Goal: Transaction & Acquisition: Book appointment/travel/reservation

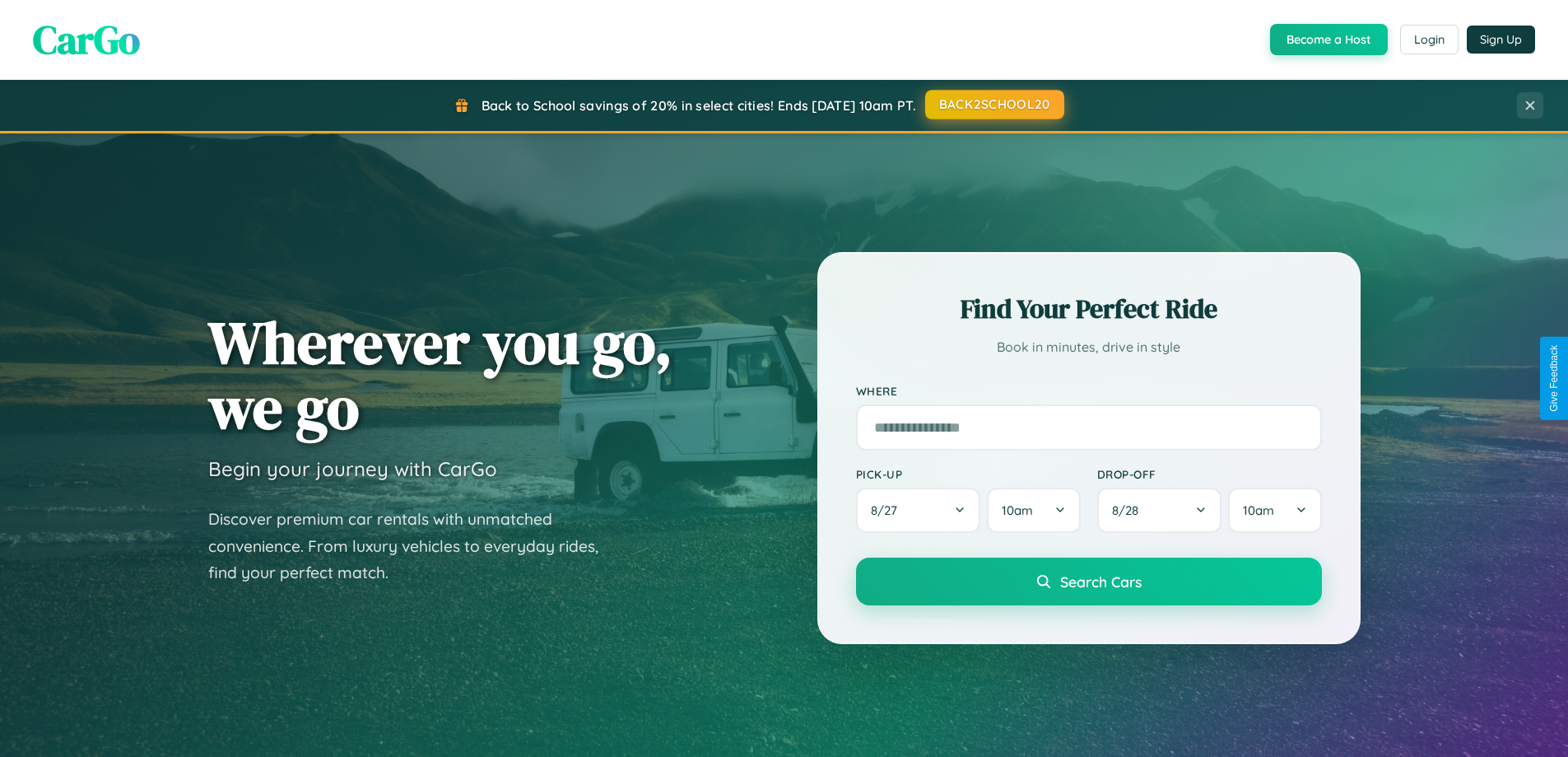
click at [993, 105] on button "BACK2SCHOOL20" at bounding box center [994, 105] width 139 height 30
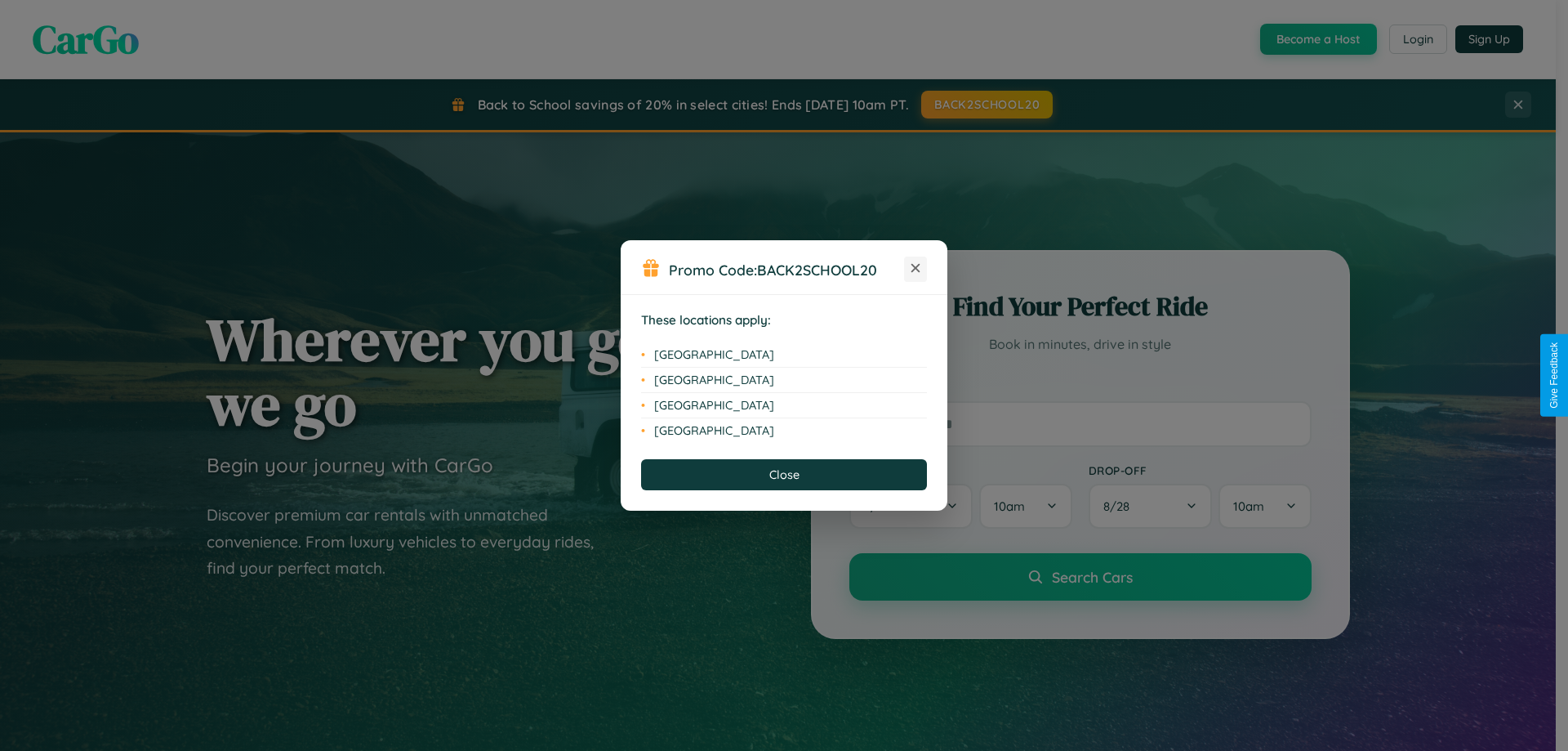
click at [916, 269] on icon at bounding box center [916, 268] width 9 height 9
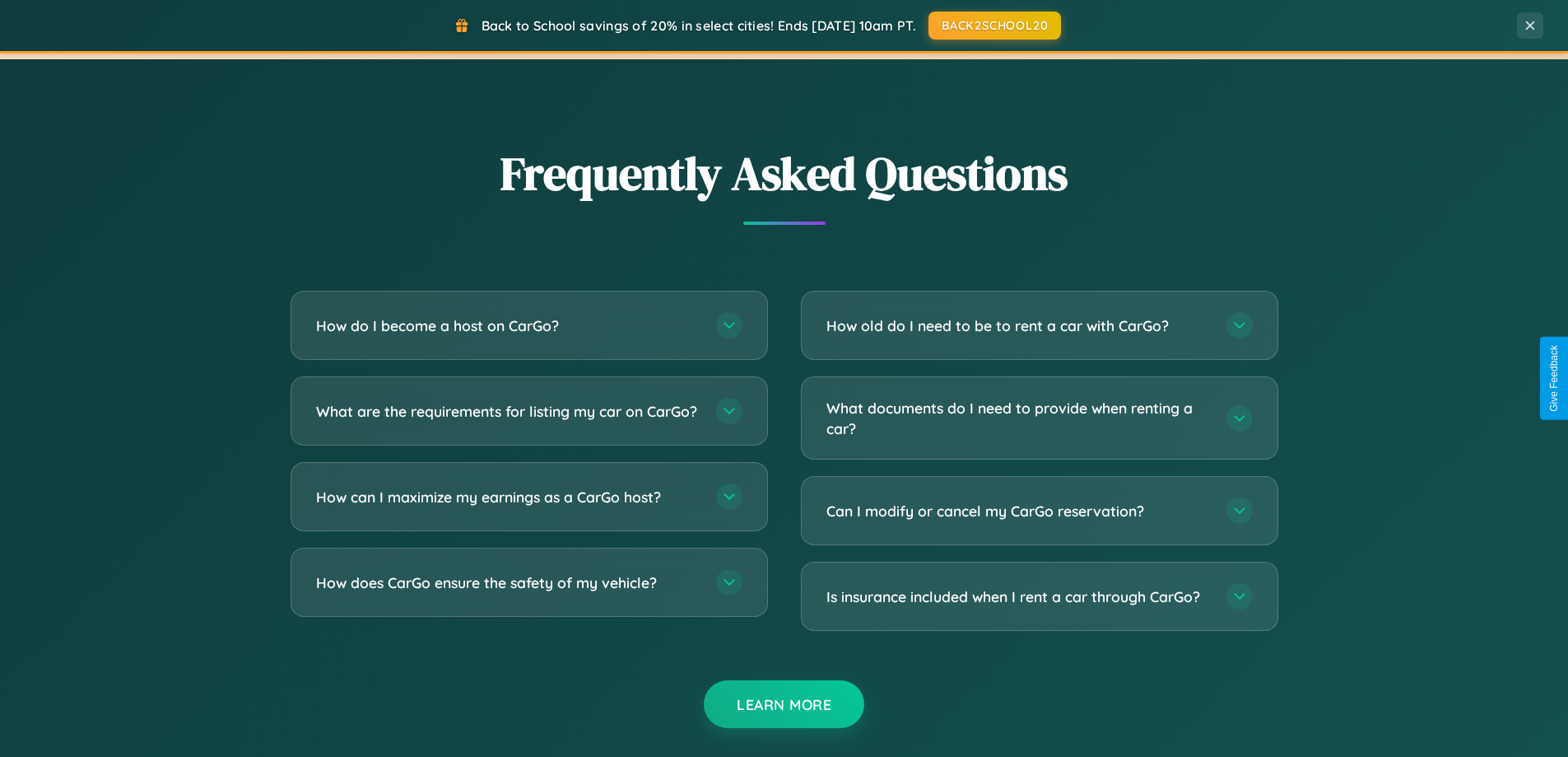
scroll to position [3168, 0]
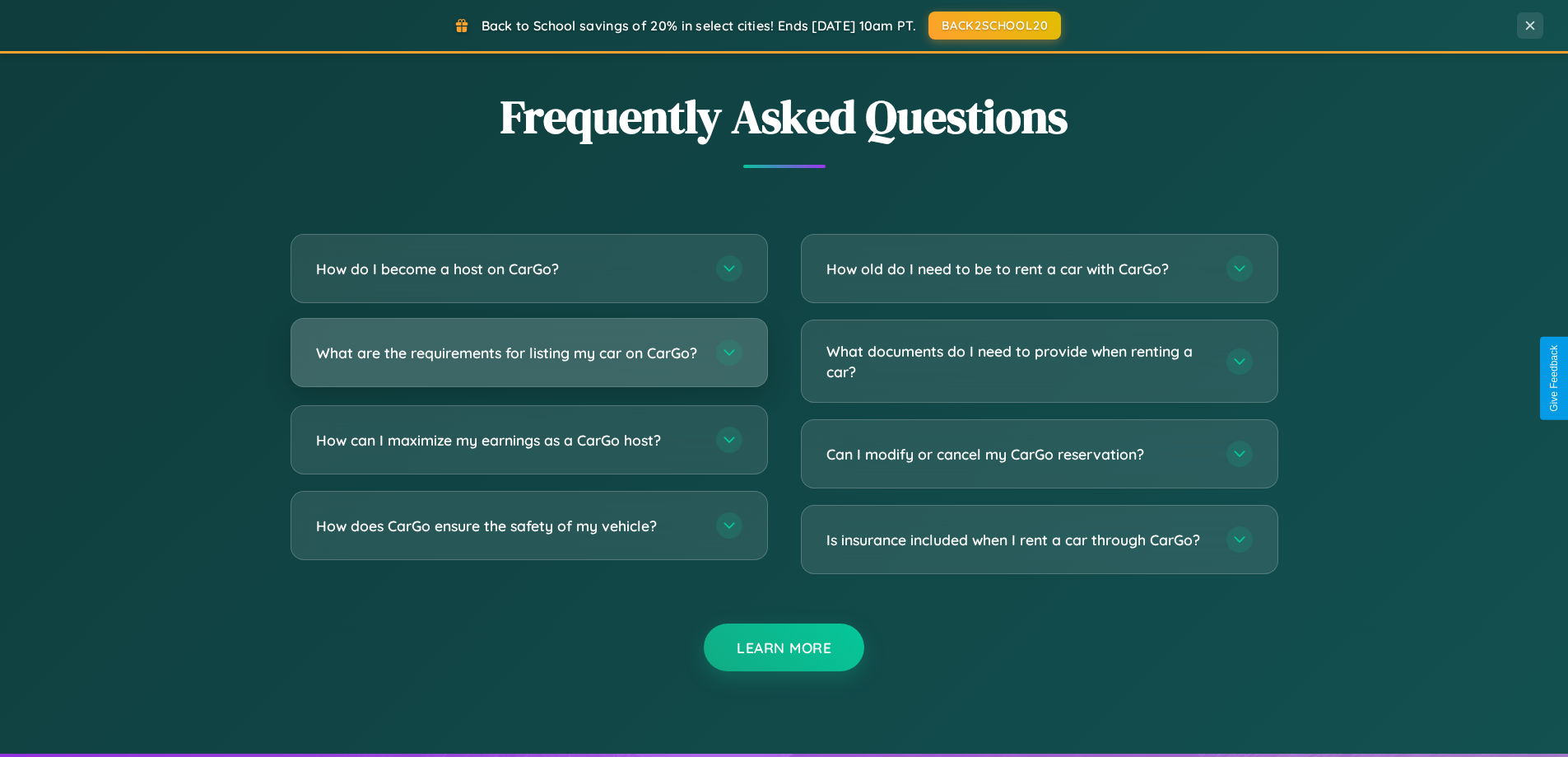
click at [528, 360] on h3 "What are the requirements for listing my car on CarGo?" at bounding box center [508, 353] width 383 height 21
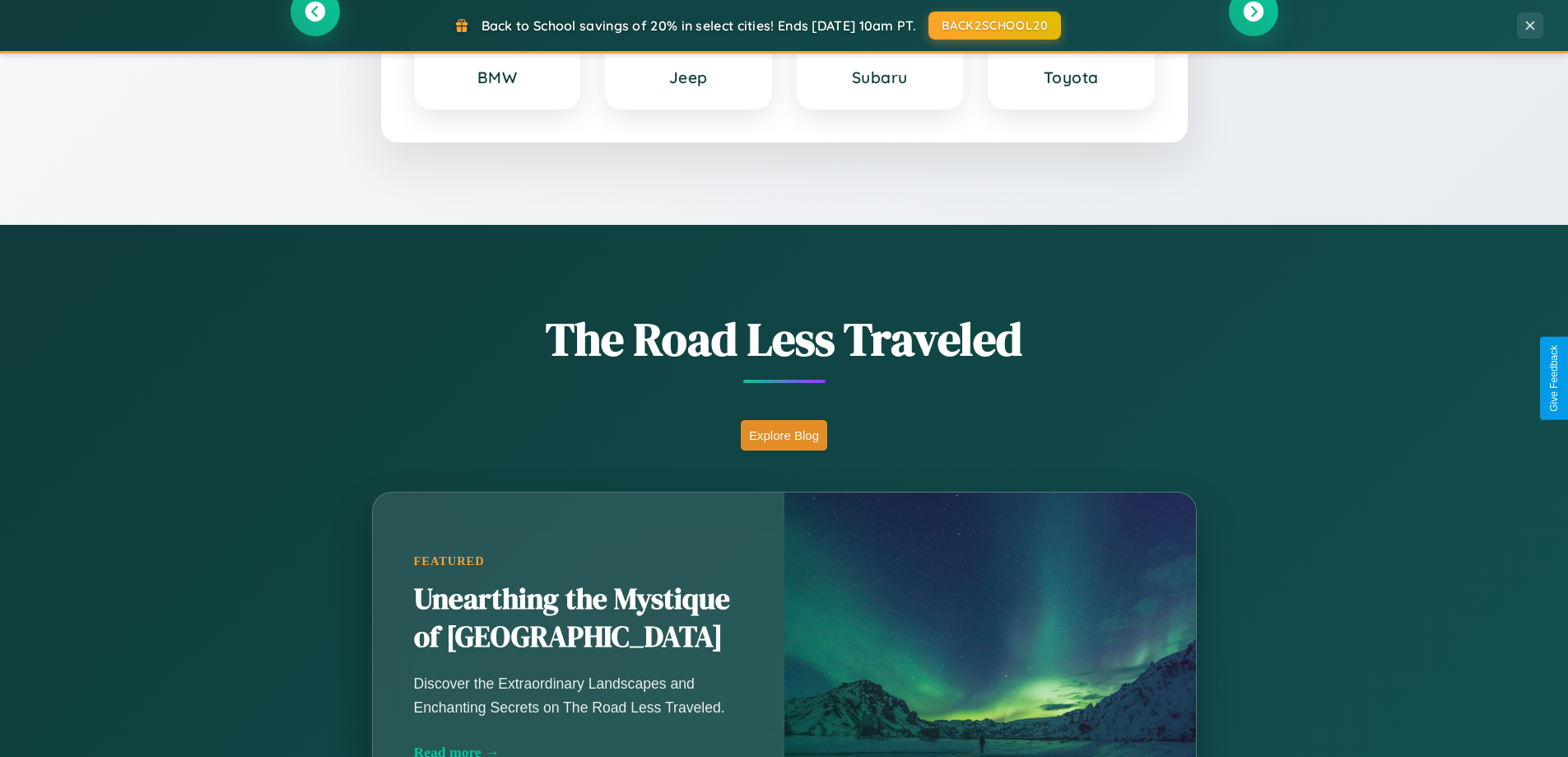
scroll to position [0, 0]
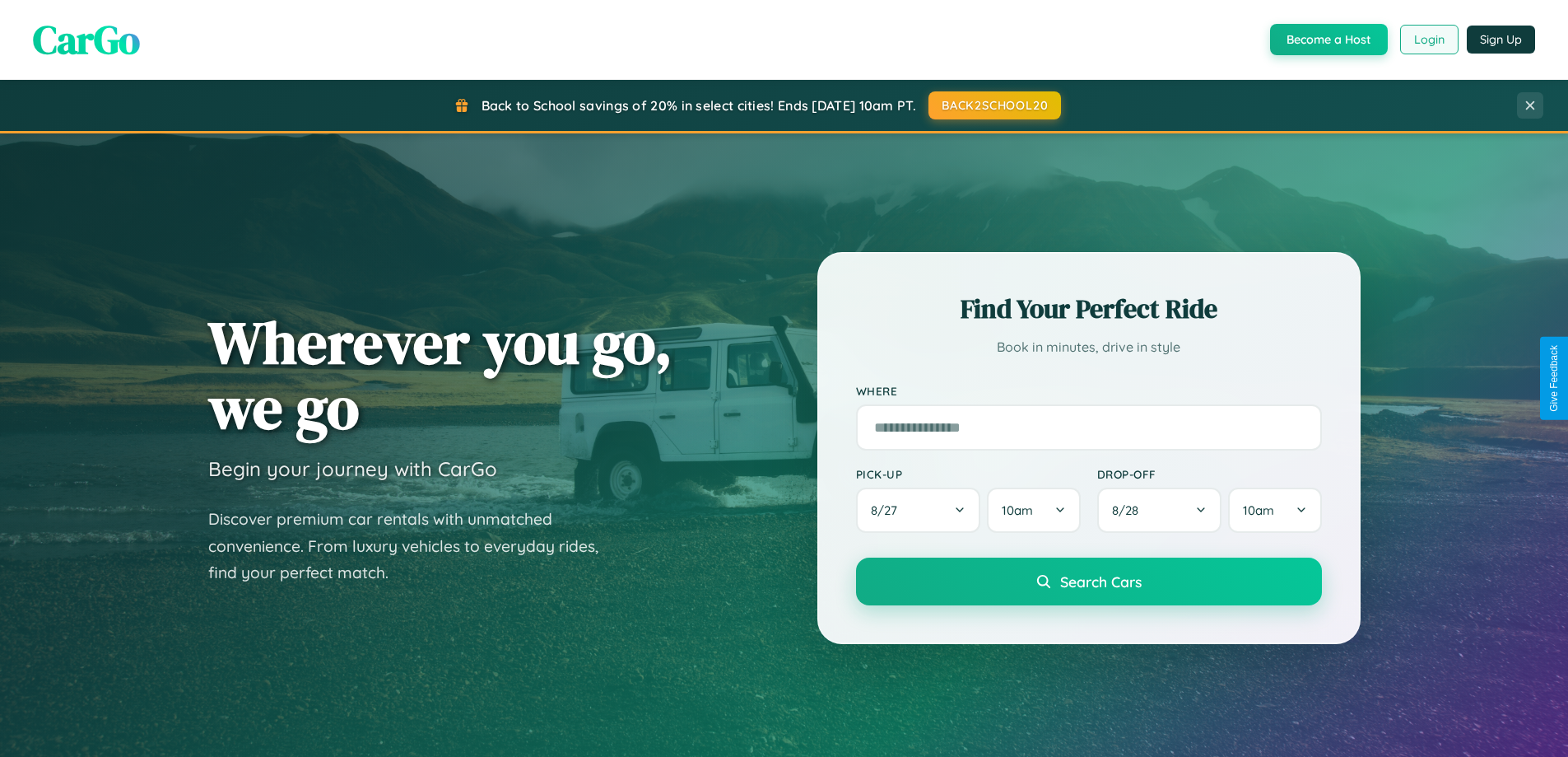
click at [1428, 39] on button "Login" at bounding box center [1429, 39] width 58 height 30
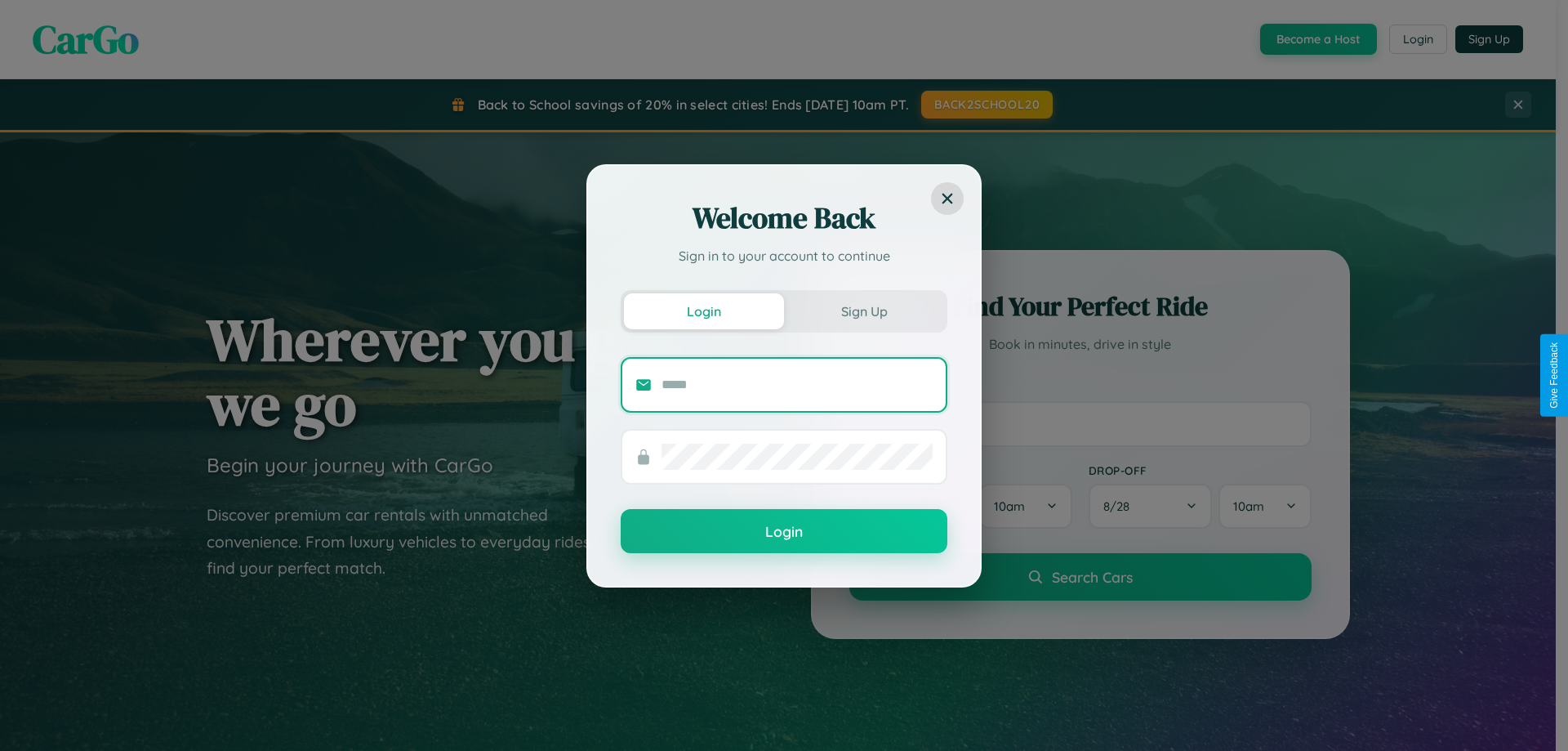
click at [797, 384] on input "text" at bounding box center [797, 385] width 271 height 26
type input "**********"
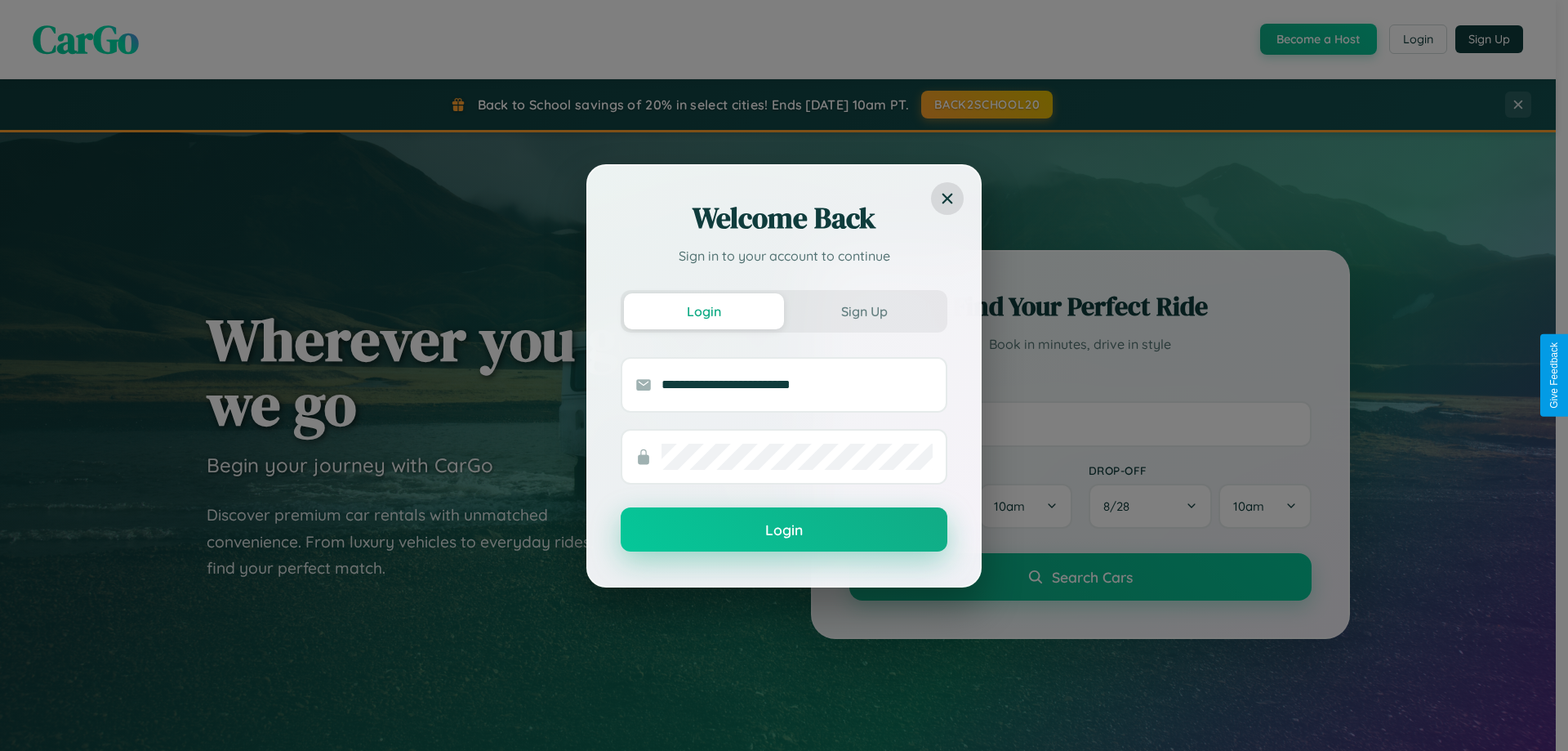
click at [784, 530] on button "Login" at bounding box center [784, 529] width 327 height 44
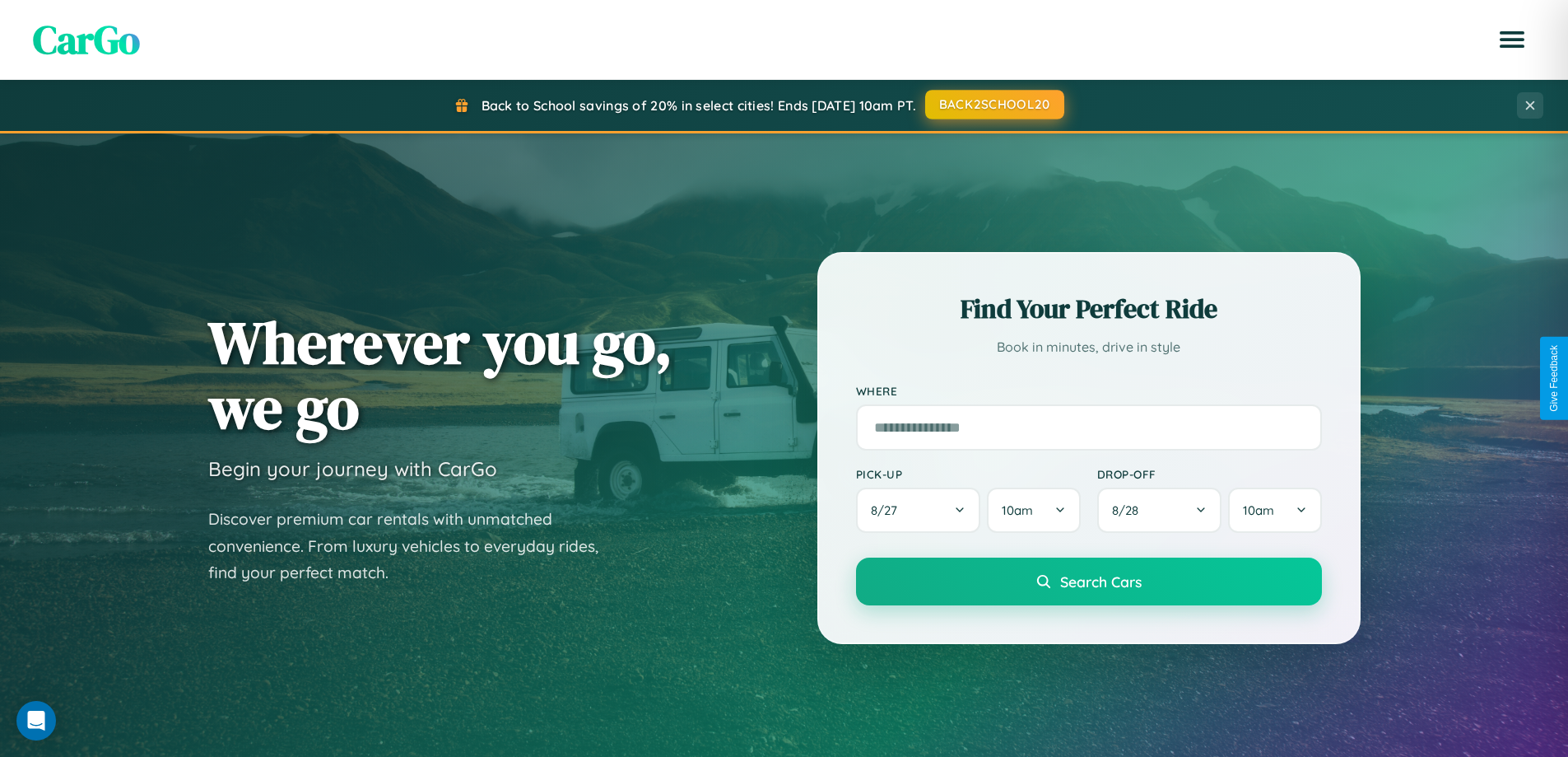
click at [993, 105] on button "BACK2SCHOOL20" at bounding box center [994, 105] width 139 height 30
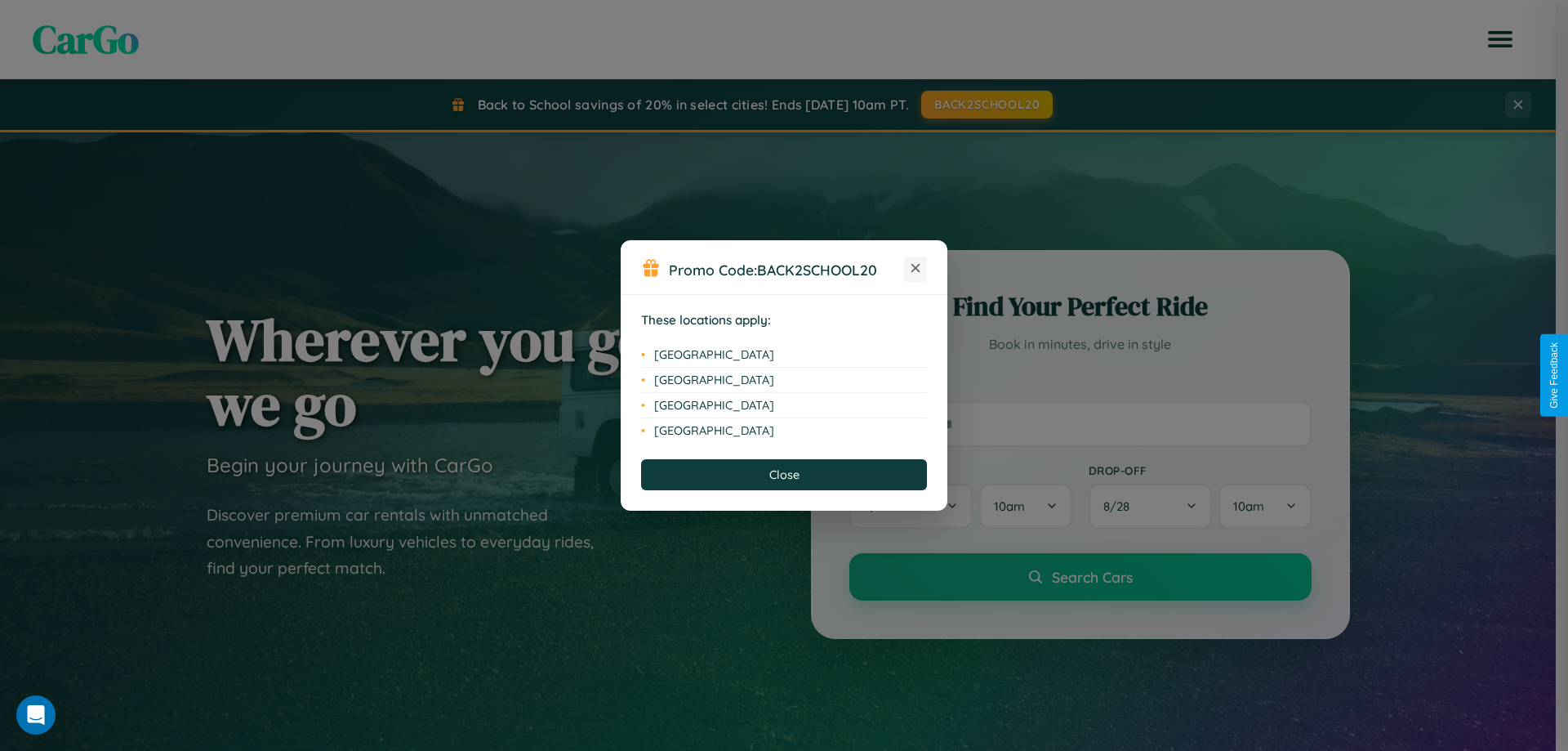
click at [916, 269] on icon at bounding box center [916, 268] width 9 height 9
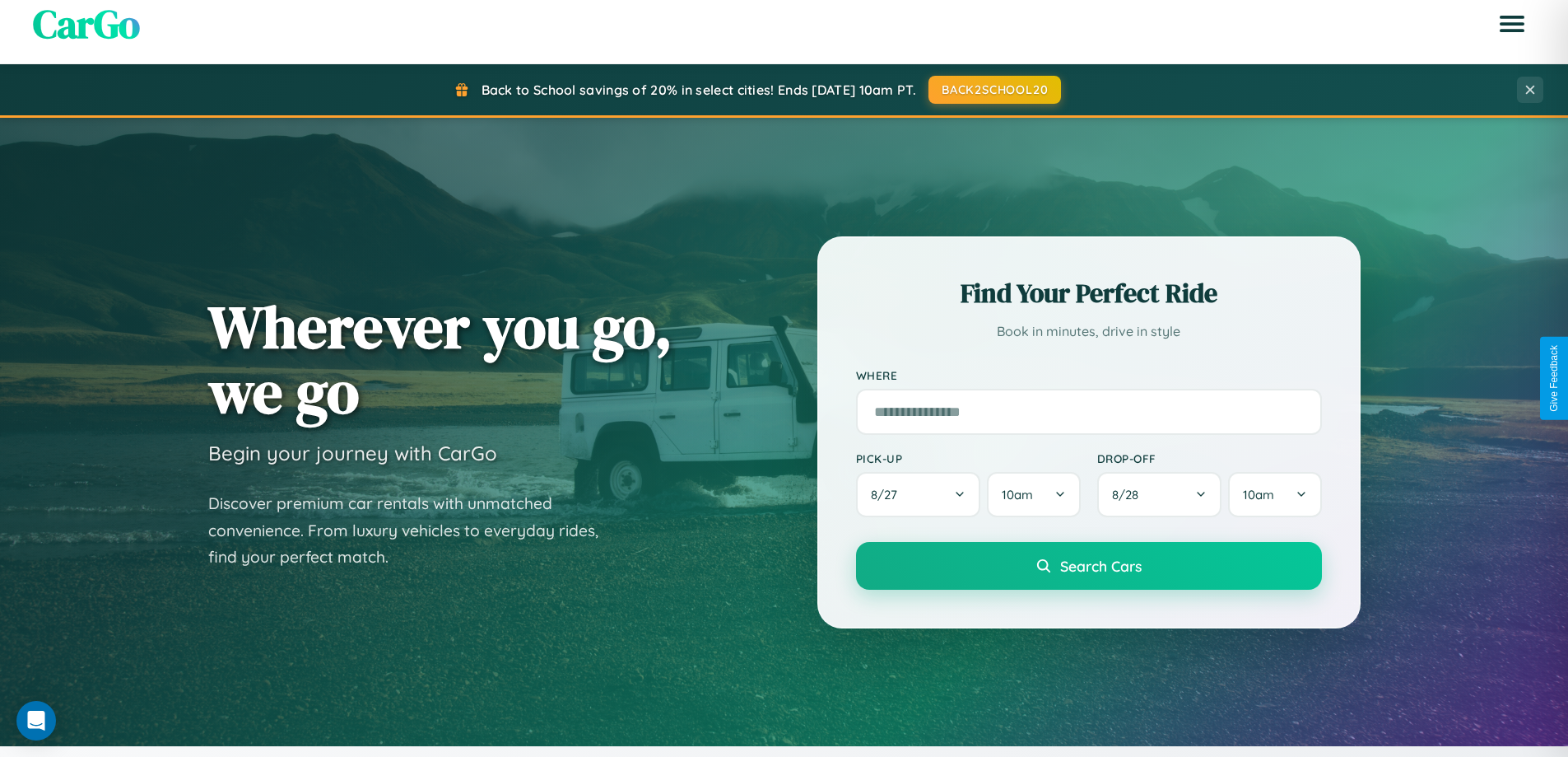
scroll to position [49, 0]
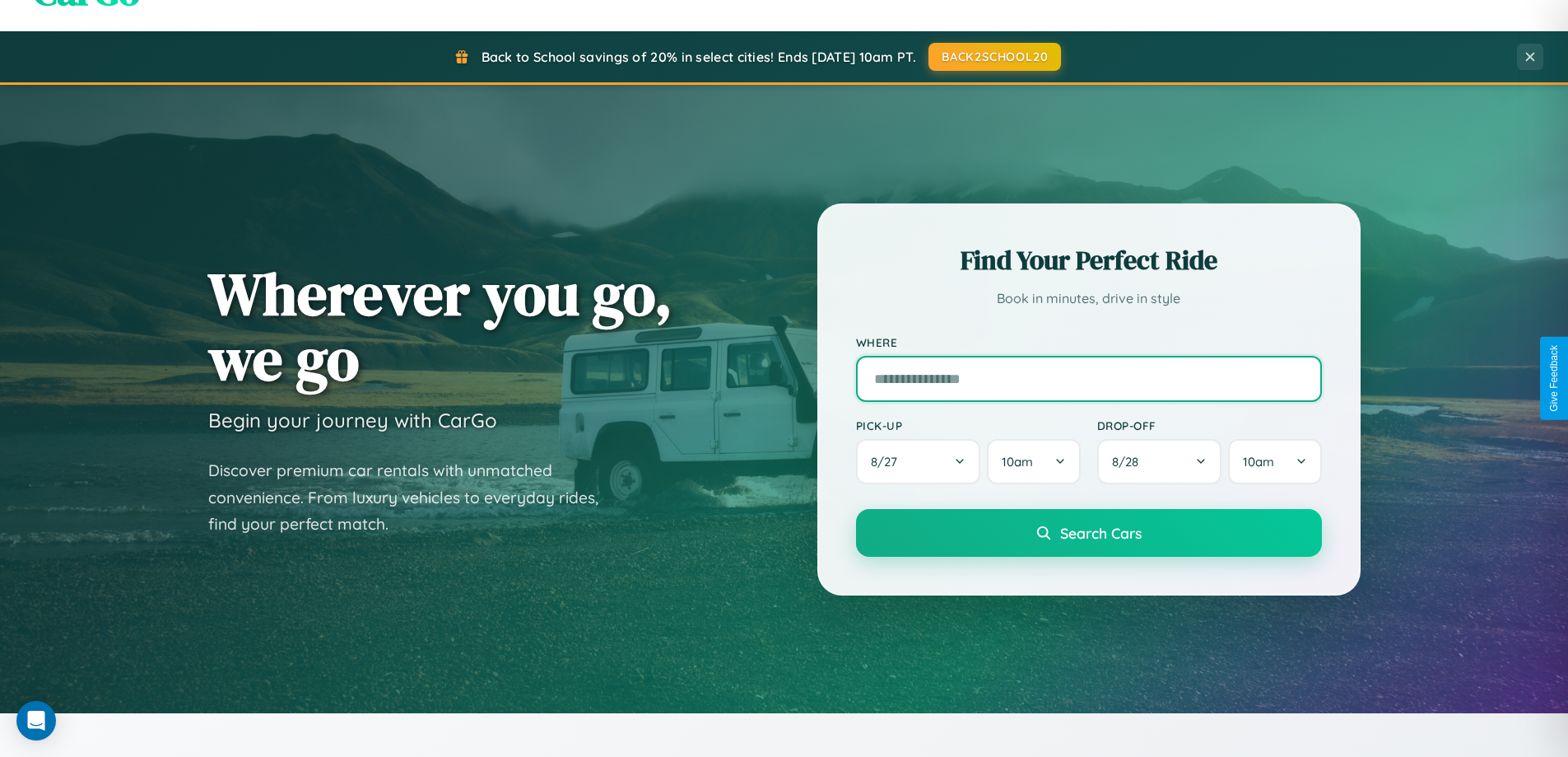
click at [1088, 378] on input "text" at bounding box center [1088, 378] width 466 height 46
type input "**********"
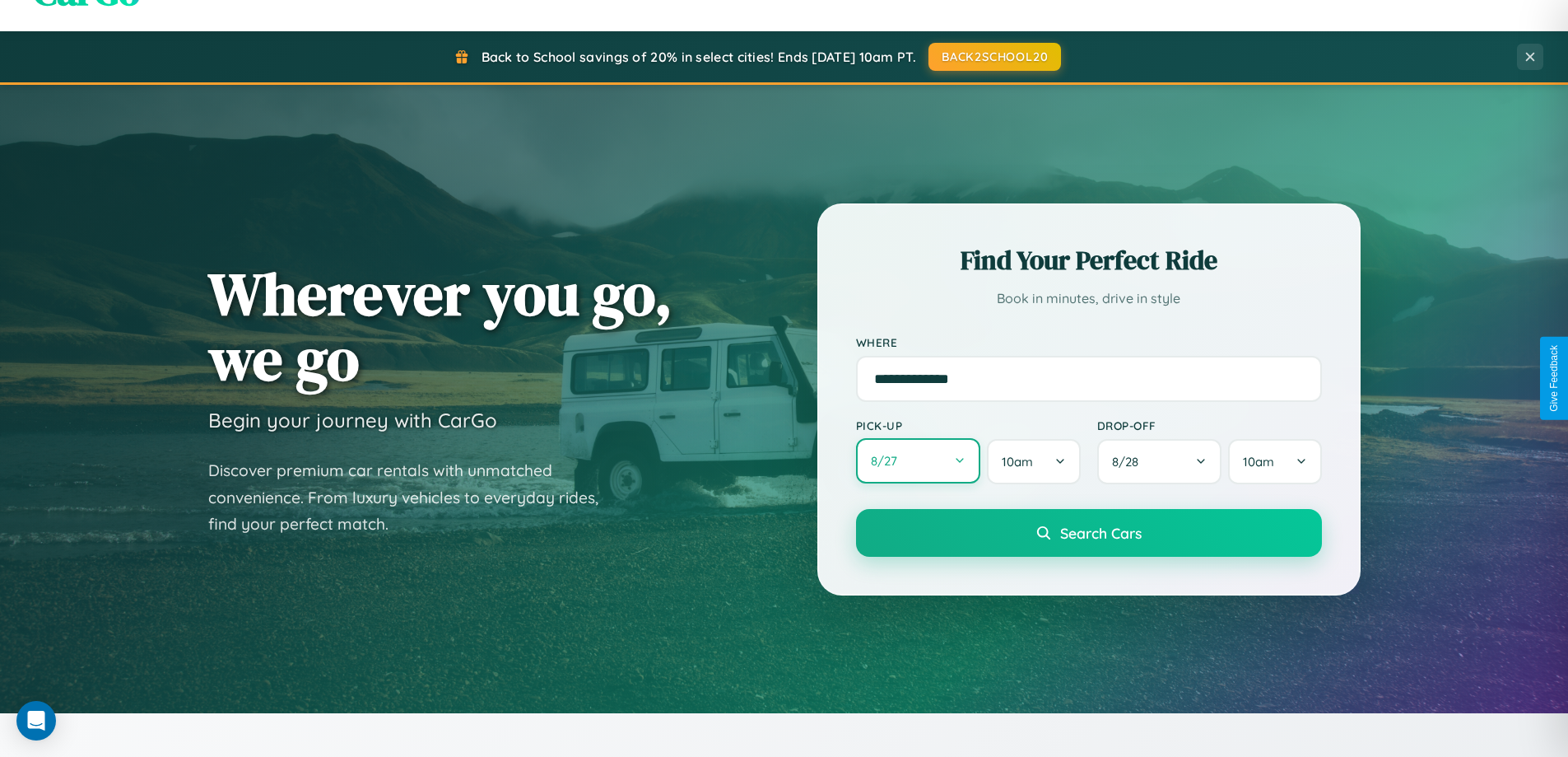
click at [918, 461] on button "8 / 27" at bounding box center [919, 461] width 125 height 45
select select "*"
select select "****"
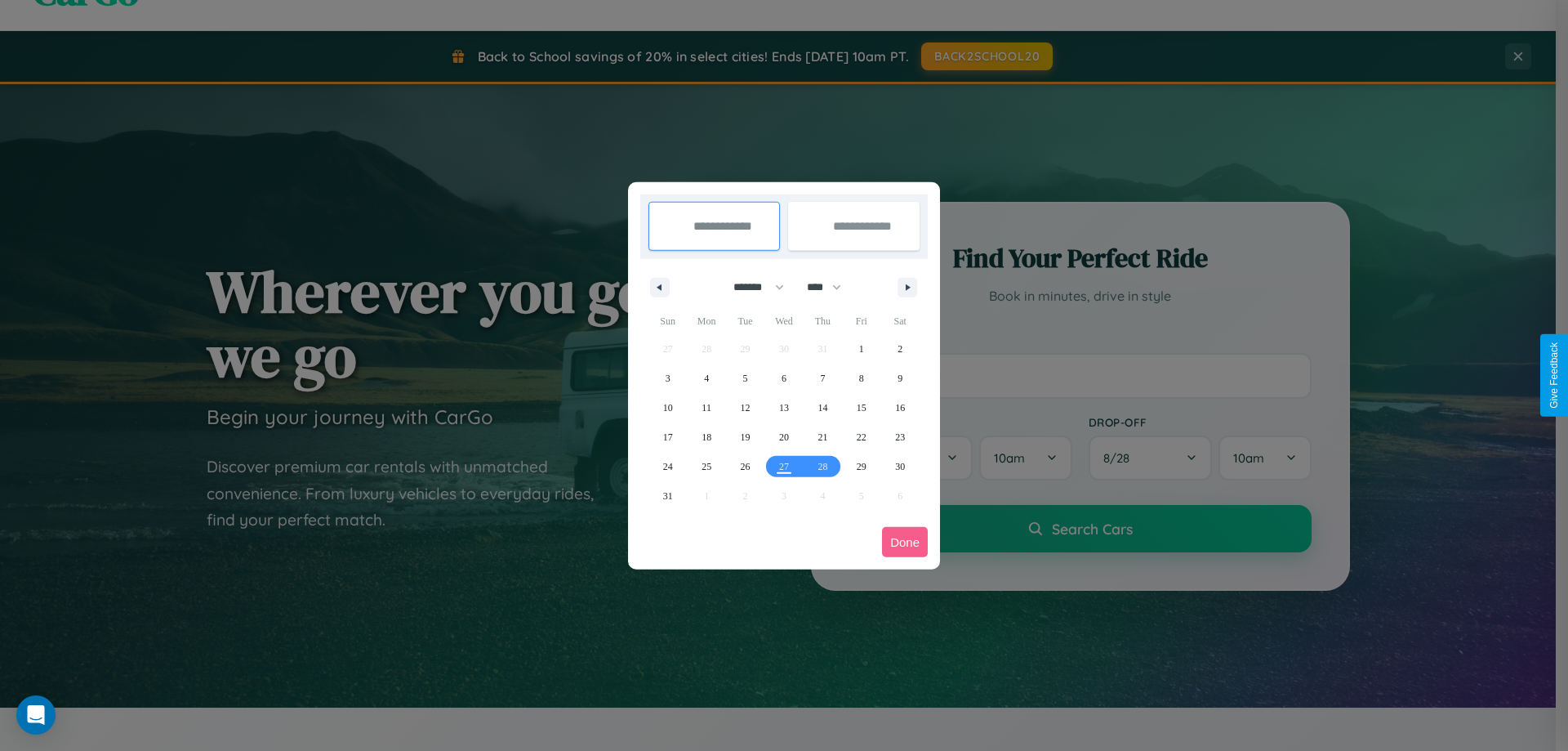
drag, startPoint x: 752, startPoint y: 287, endPoint x: 784, endPoint y: 328, distance: 52.0
click at [752, 287] on select "******* ******** ***** ***** *** **** **** ****** ********* ******* ******** **…" at bounding box center [756, 287] width 69 height 27
select select "*"
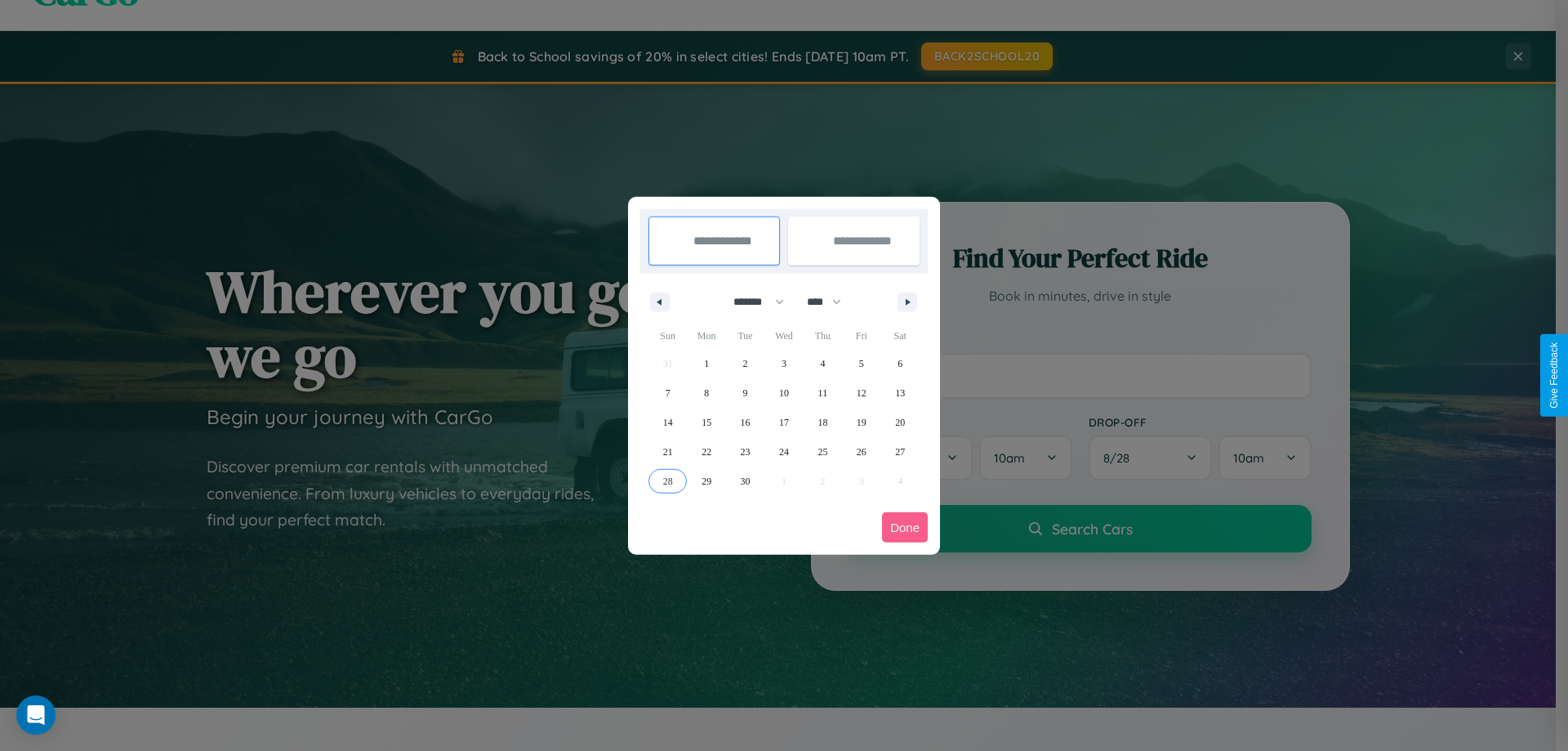
click at [667, 481] on span "28" at bounding box center [667, 481] width 10 height 29
type input "**********"
click at [907, 302] on icon "button" at bounding box center [910, 302] width 8 height 7
select select "*"
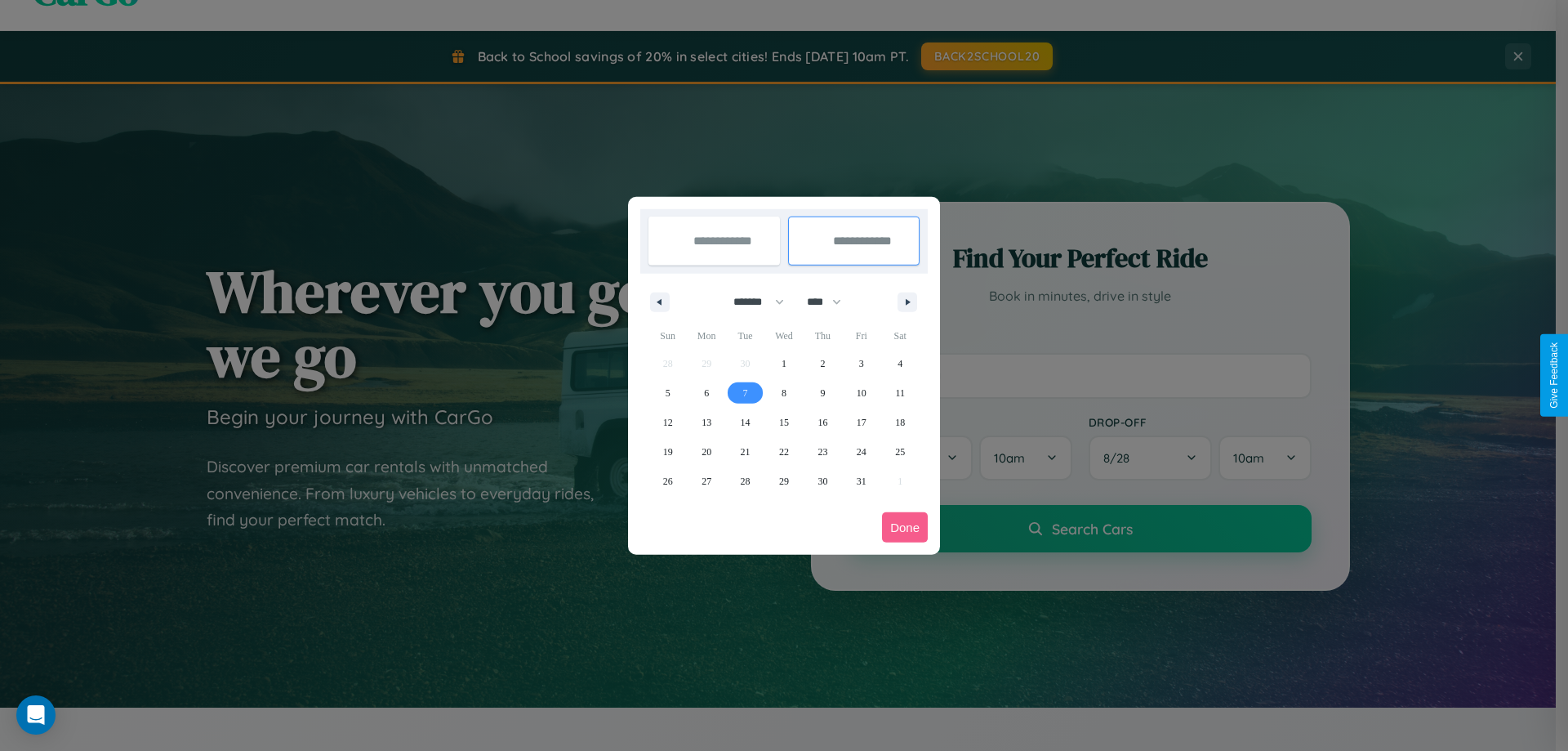
click at [745, 392] on span "7" at bounding box center [746, 393] width 5 height 29
type input "**********"
select select "*"
click at [905, 527] on button "Done" at bounding box center [905, 527] width 46 height 30
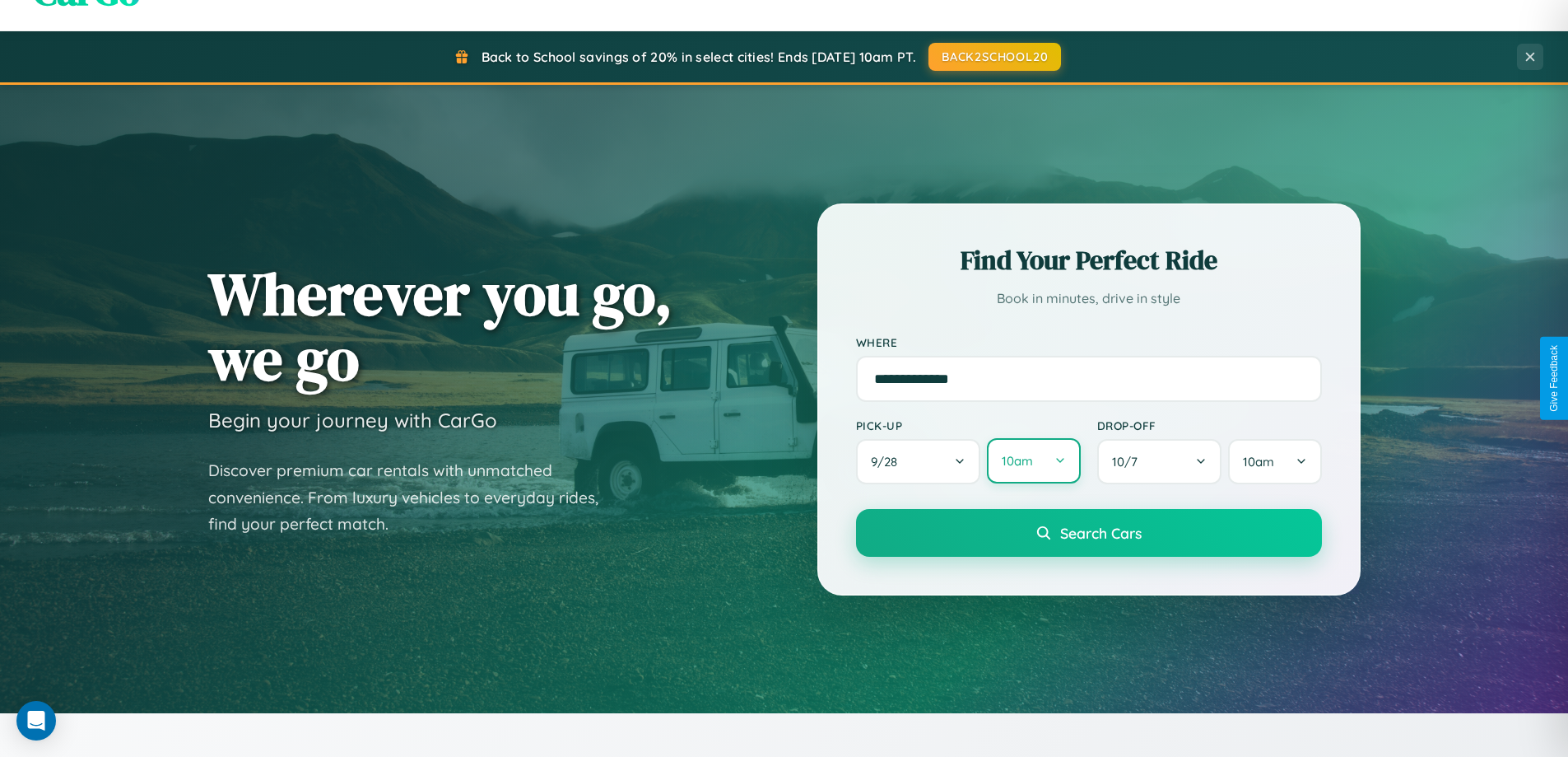
click at [1033, 462] on button "10am" at bounding box center [1033, 461] width 93 height 45
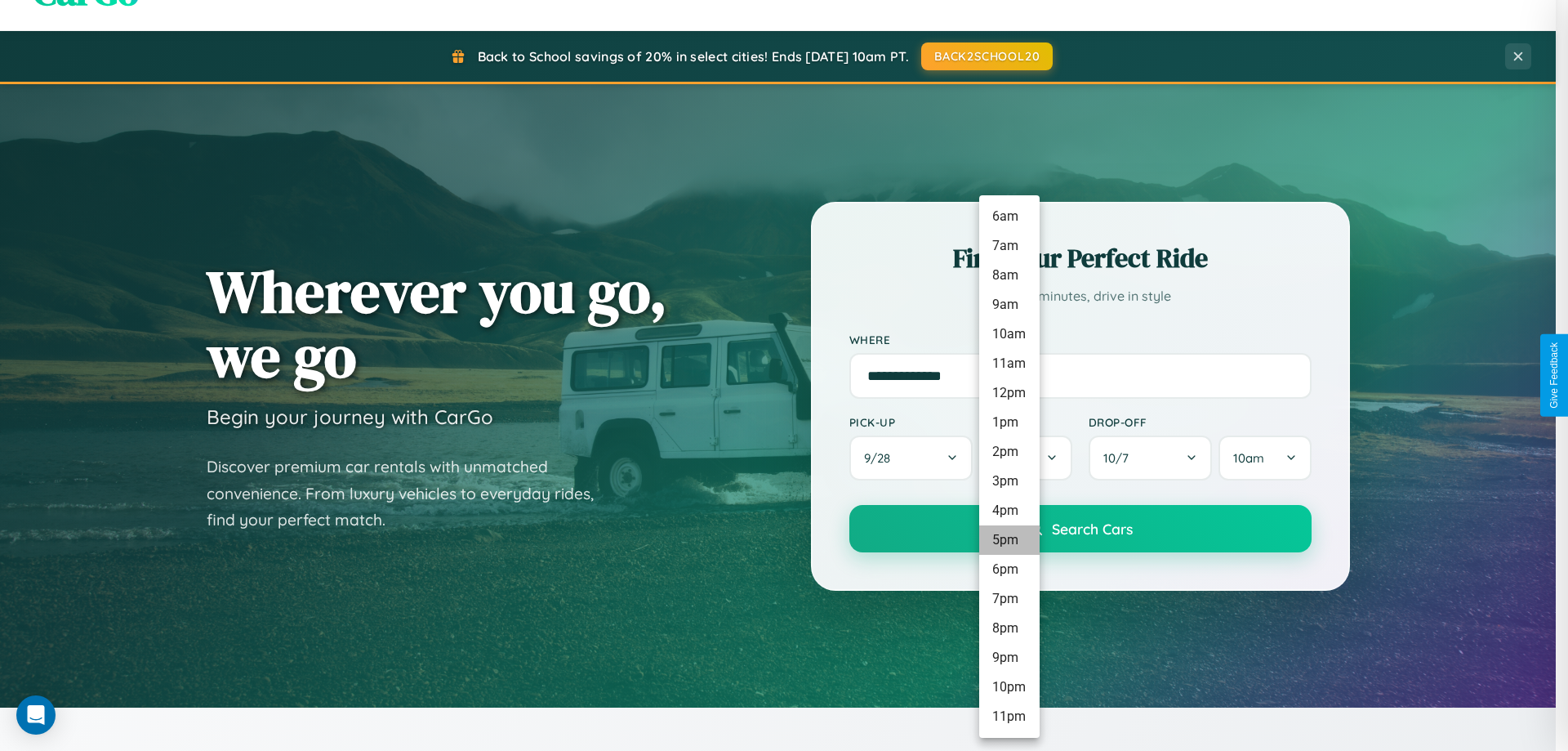
click at [1008, 540] on li "5pm" at bounding box center [1009, 540] width 60 height 29
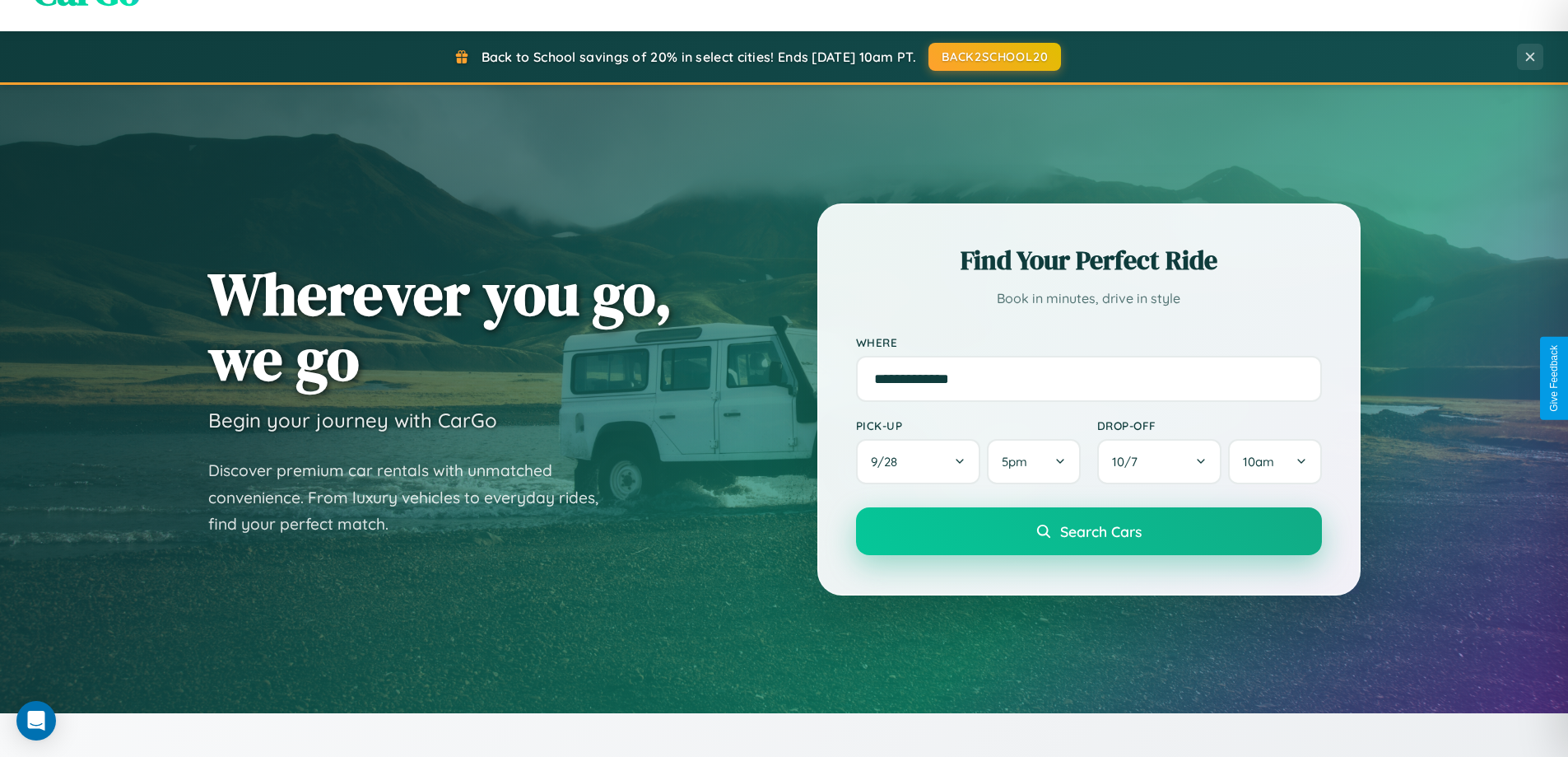
click at [1088, 531] on span "Search Cars" at bounding box center [1100, 531] width 82 height 18
